Goal: Information Seeking & Learning: Find specific fact

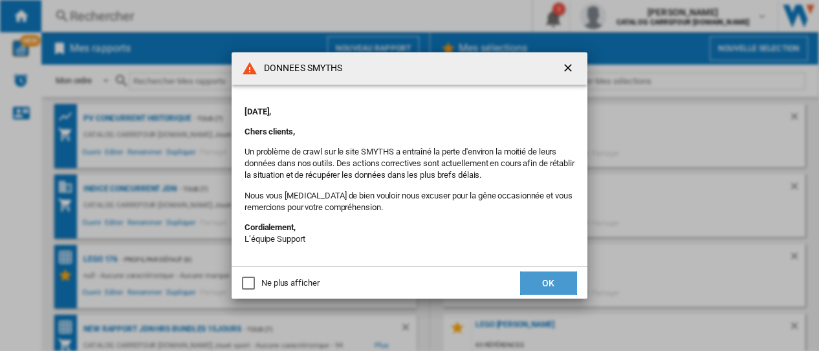
click at [542, 285] on button "OK" at bounding box center [548, 283] width 57 height 23
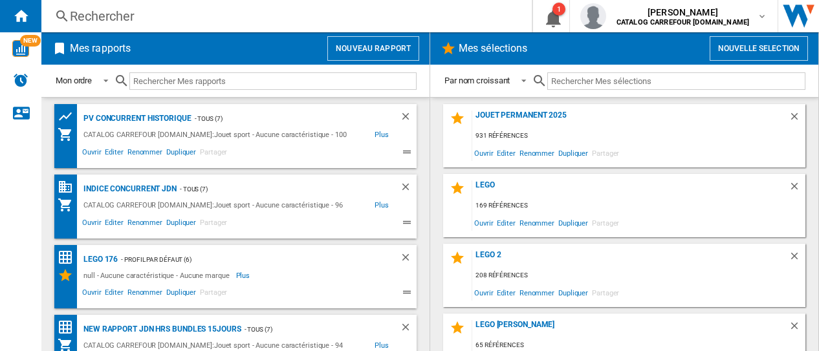
click at [155, 81] on input "text" at bounding box center [272, 80] width 287 height 17
drag, startPoint x: 129, startPoint y: 20, endPoint x: 121, endPoint y: 12, distance: 11.4
click at [121, 12] on div "Rechercher" at bounding box center [284, 16] width 428 height 18
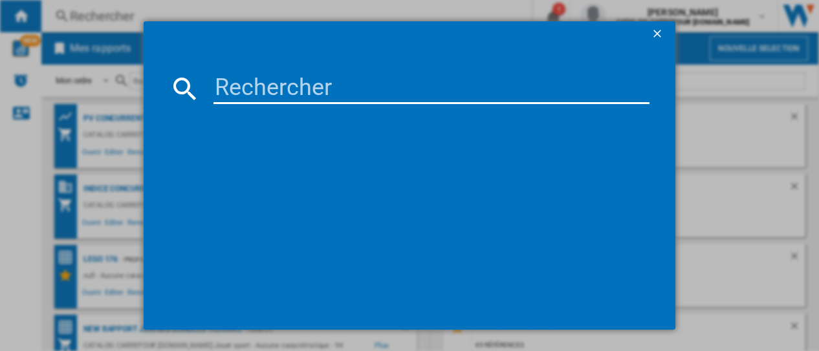
click at [233, 91] on input at bounding box center [431, 88] width 437 height 31
paste input "5702017589442"
type input "5702017589442"
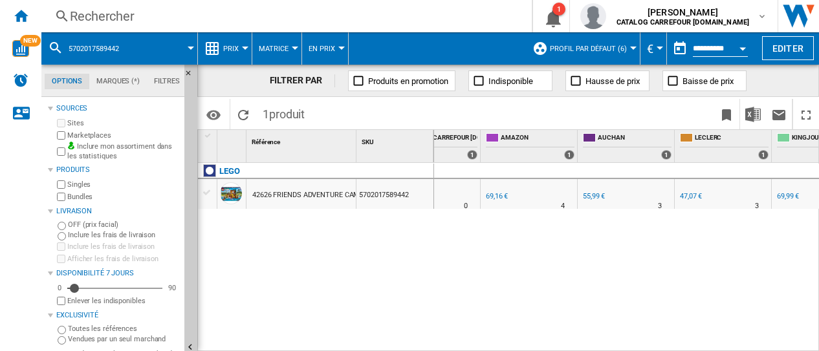
scroll to position [0, 149]
click at [688, 196] on div "47,07 €" at bounding box center [689, 196] width 22 height 8
click at [489, 194] on div "69,16 €" at bounding box center [495, 196] width 22 height 8
